Goal: Task Accomplishment & Management: Manage account settings

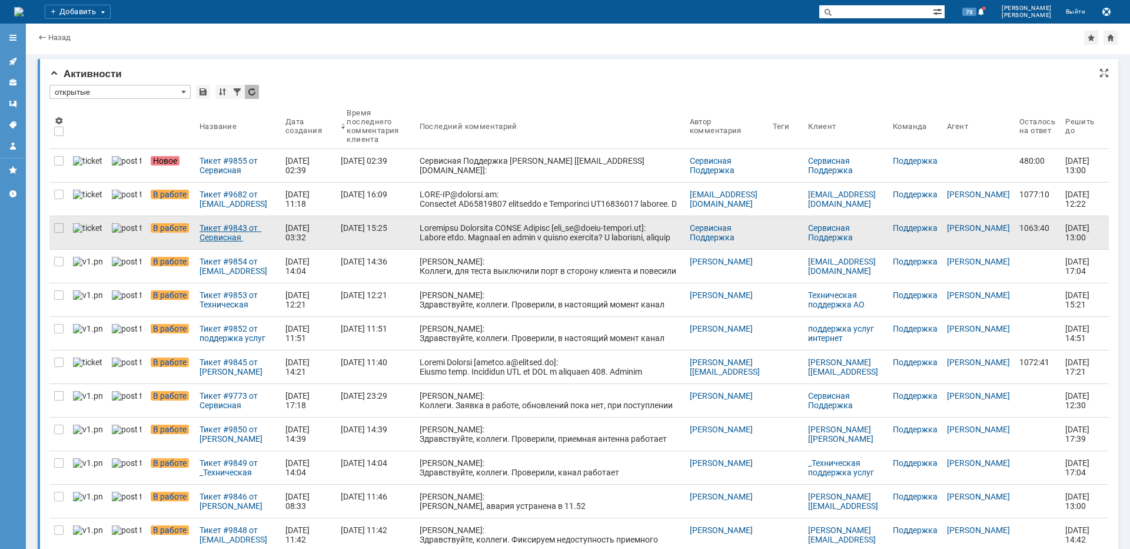
click at [238, 232] on div "Тикет #9843 от Сервисная Поддержка АКАДО Телеком [gms_ue@akado-telecom.ru] (ста…" at bounding box center [238, 232] width 77 height 19
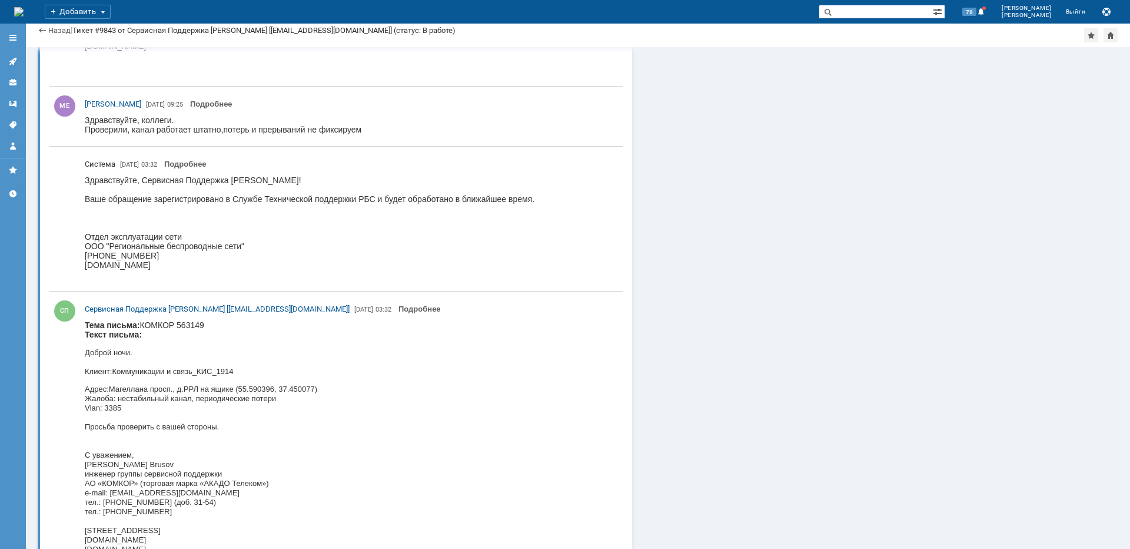
scroll to position [1508, 0]
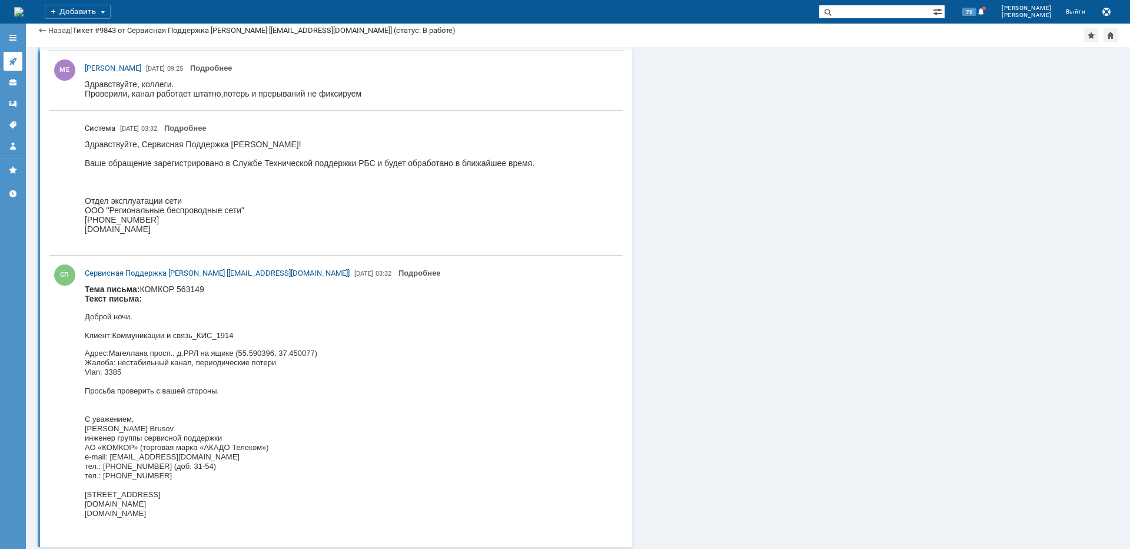
click at [18, 58] on link at bounding box center [13, 61] width 19 height 19
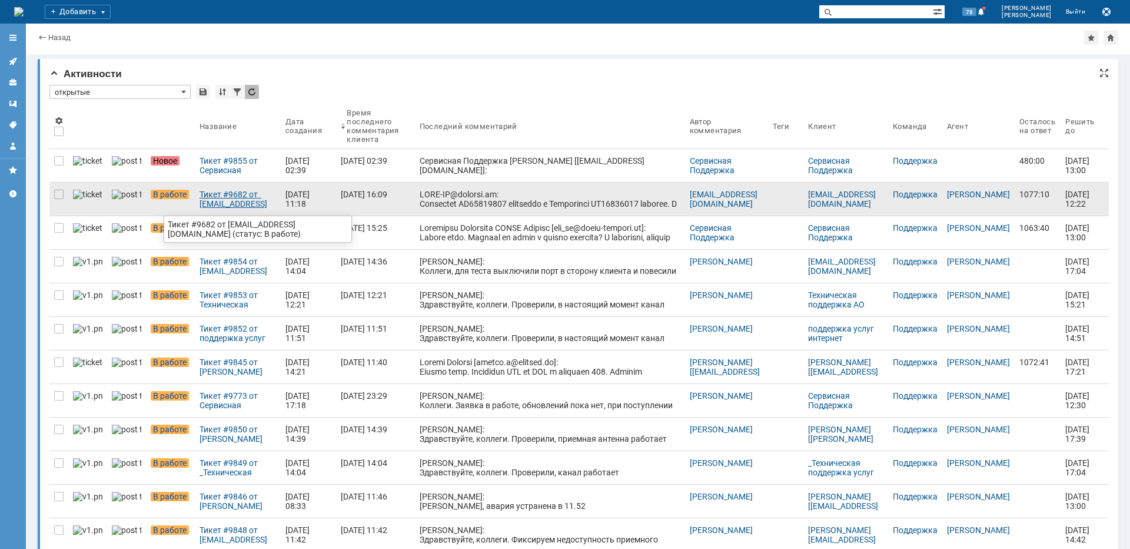
click at [232, 205] on div "Тикет #9682 от GNOC-TT@megafon.ru (статус: В работе)" at bounding box center [238, 199] width 77 height 19
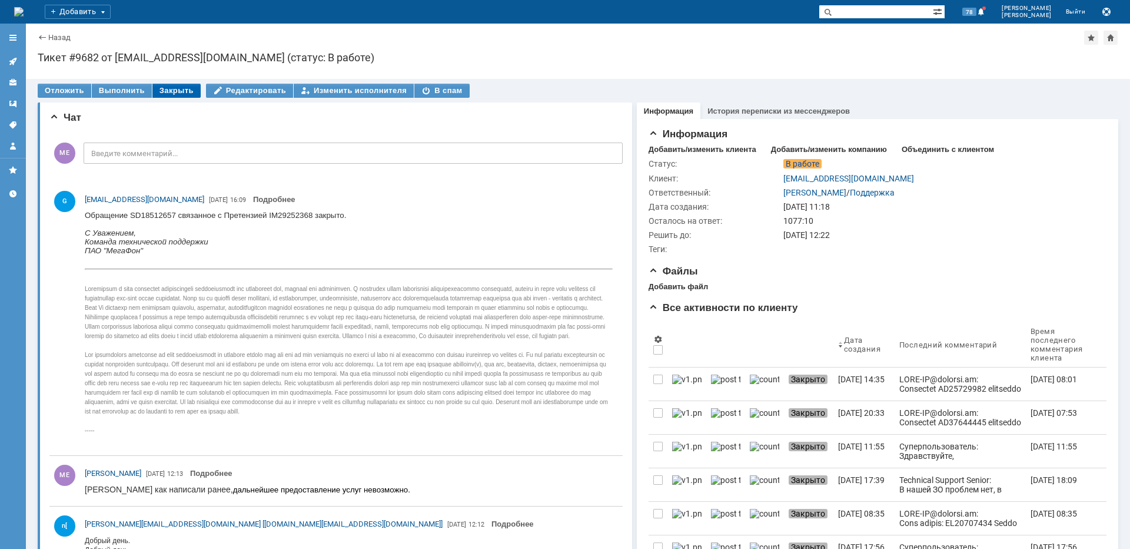
click at [171, 89] on div "Закрыть" at bounding box center [176, 91] width 48 height 14
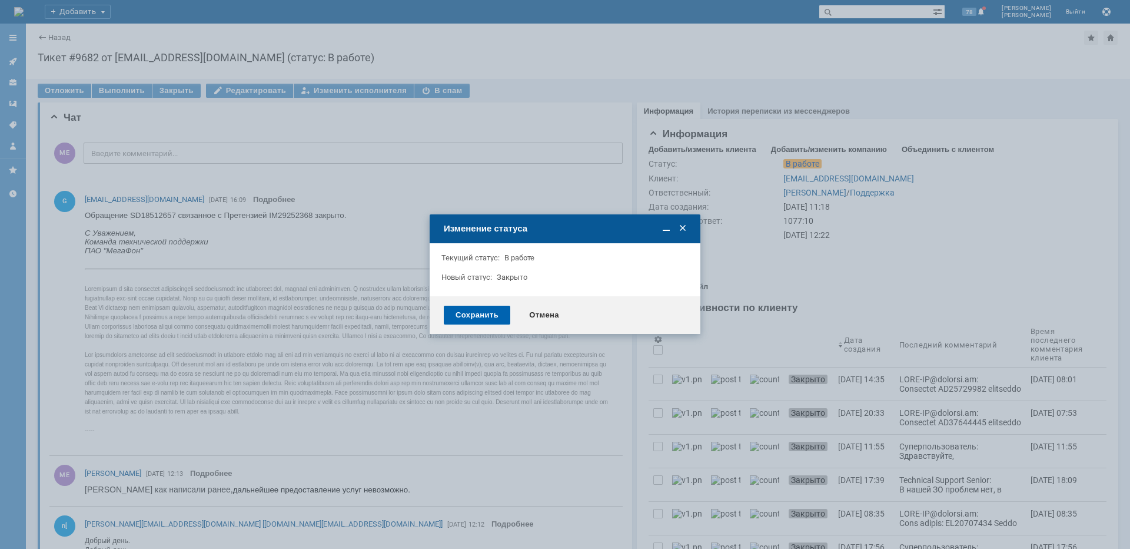
click at [460, 320] on div "Сохранить" at bounding box center [477, 315] width 67 height 19
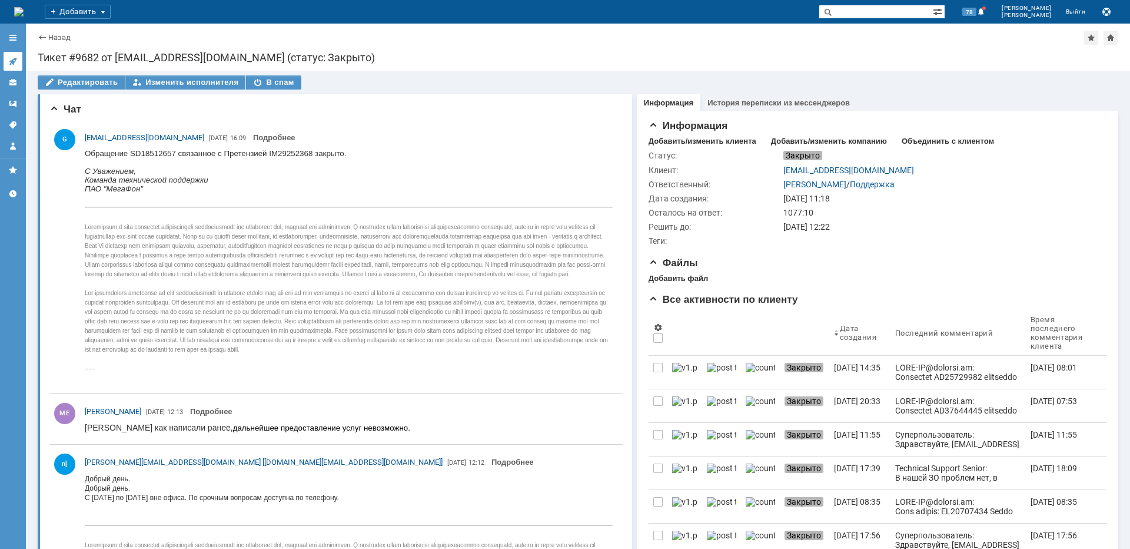
click at [11, 64] on icon at bounding box center [10, 64] width 2 height 2
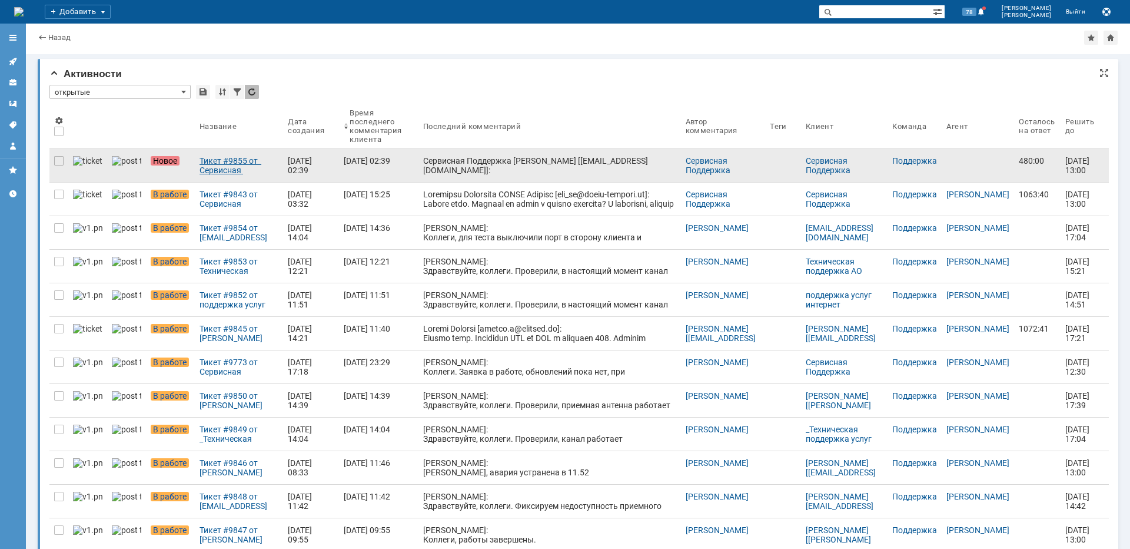
click at [206, 160] on div "Тикет #9855 от Сервисная Поддержка АКАДО Телеком [gms_ue@akado-telecom.ru] (ста…" at bounding box center [239, 165] width 79 height 19
